Goal: Transaction & Acquisition: Purchase product/service

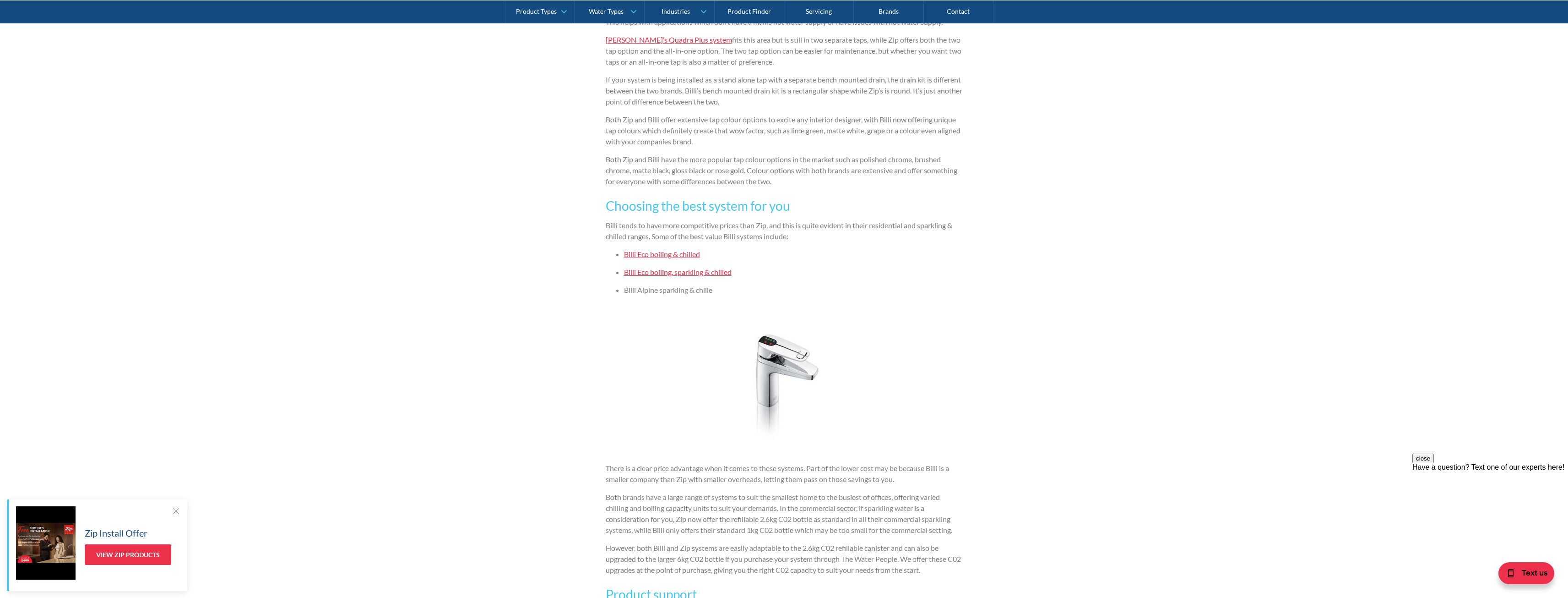
scroll to position [1420, 0]
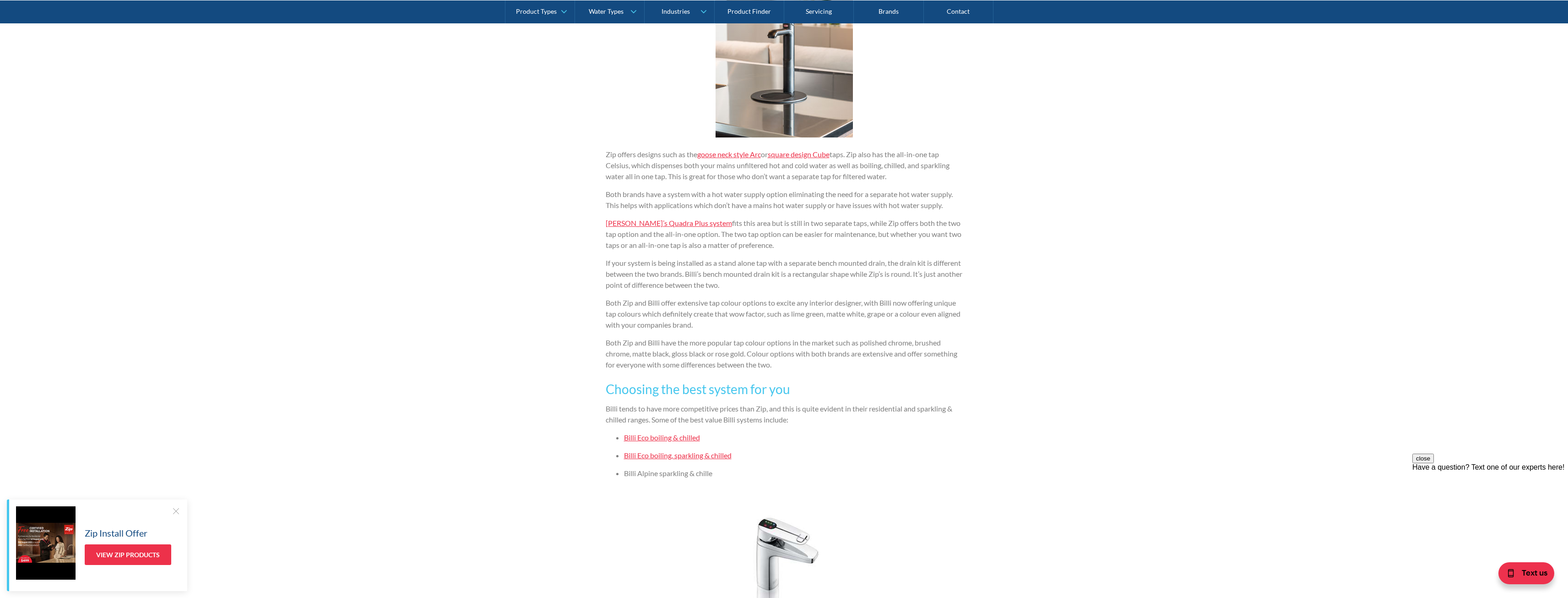
click at [647, 453] on link "Billi Eco boiling, sparkling & chilled" at bounding box center [678, 454] width 107 height 9
click at [657, 437] on link "Billi Eco boiling & chilled" at bounding box center [662, 437] width 76 height 9
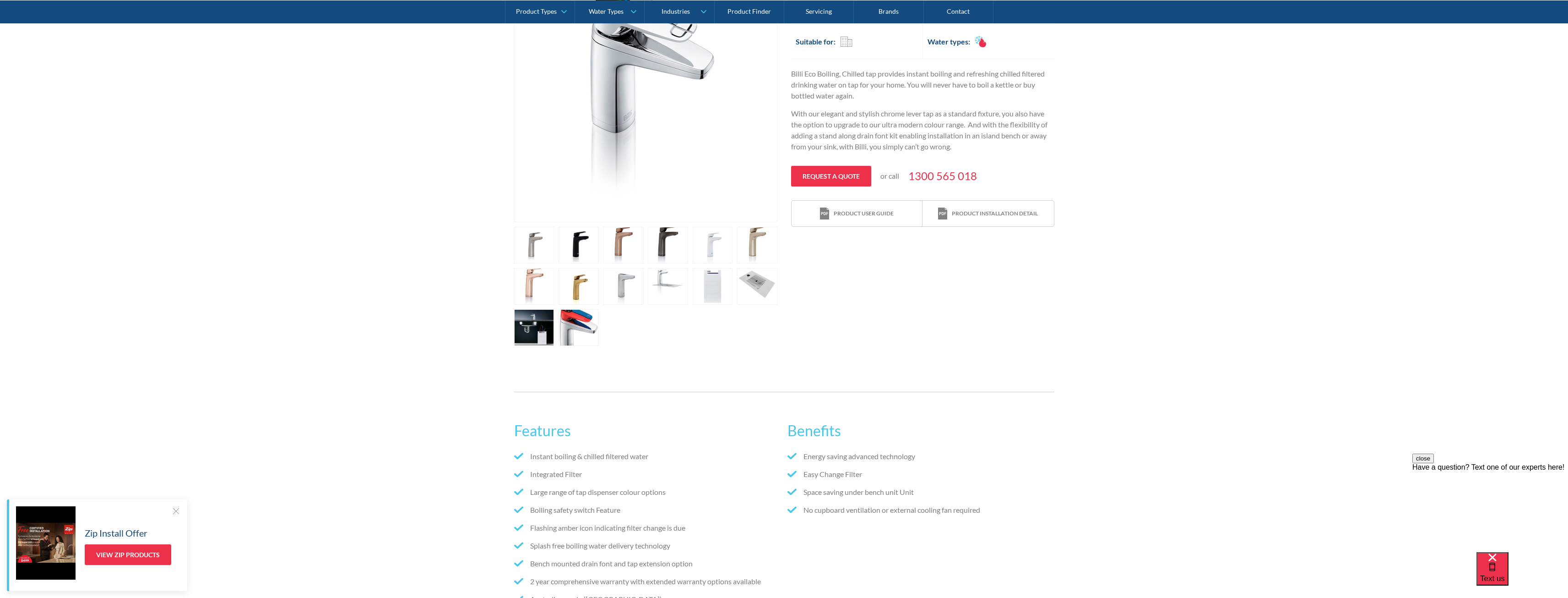
scroll to position [92, 0]
